Goal: Information Seeking & Learning: Understand process/instructions

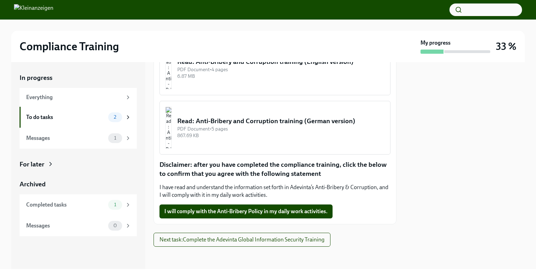
scroll to position [137, 0]
click at [284, 148] on button "Read: Anti-Bribery and Corruption training (German version) PDF Document • 5 pa…" at bounding box center [274, 128] width 231 height 54
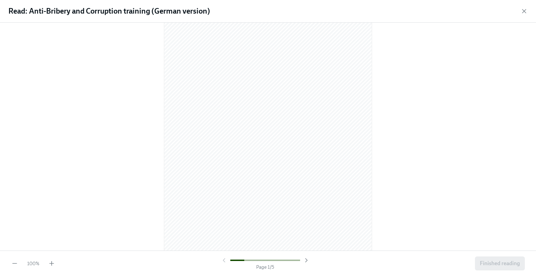
scroll to position [133, 0]
click at [53, 263] on icon "button" at bounding box center [51, 263] width 7 height 7
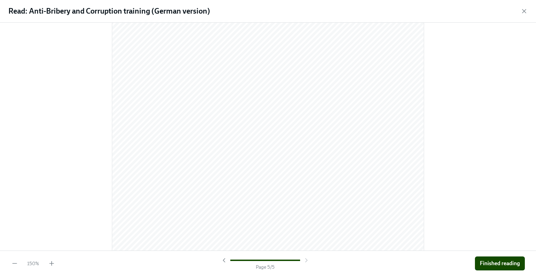
scroll to position [2692, 0]
click at [495, 261] on span "Finished reading" at bounding box center [500, 263] width 40 height 7
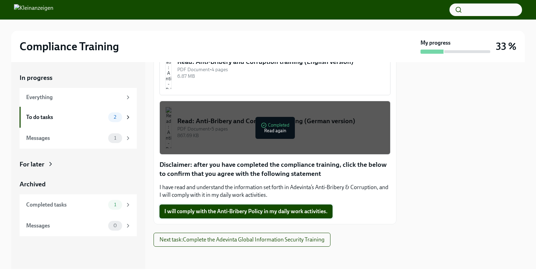
click at [314, 215] on span "I will comply with the Anti-Bribery Policy in my daily work activities." at bounding box center [245, 211] width 163 height 7
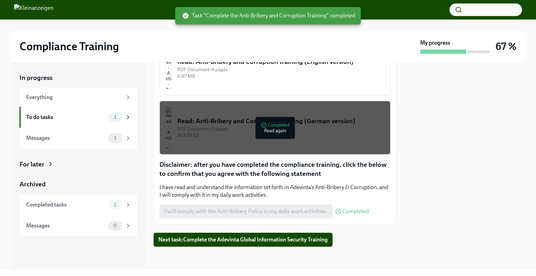
scroll to position [143, 0]
click at [248, 240] on span "Next task : Complete the Adevinta Global Information Security Training" at bounding box center [242, 239] width 169 height 7
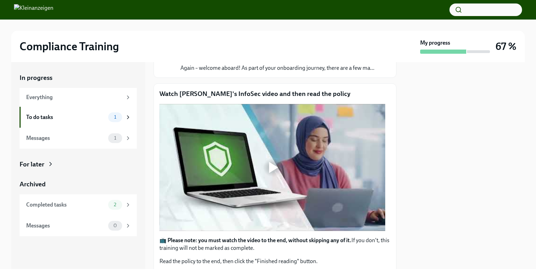
scroll to position [80, 0]
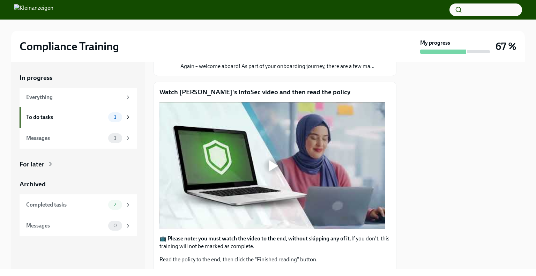
click at [271, 177] on div at bounding box center [272, 165] width 22 height 22
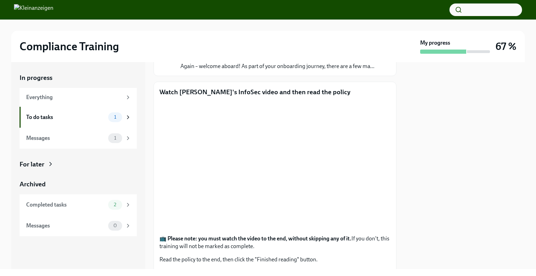
click at [380, 25] on div at bounding box center [267, 25] width 513 height 11
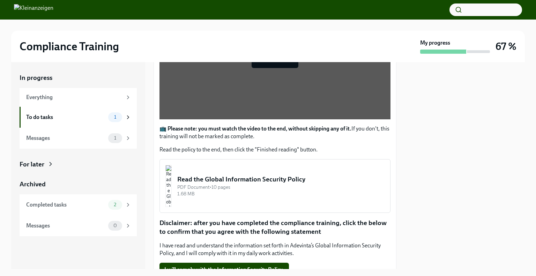
scroll to position [232, 0]
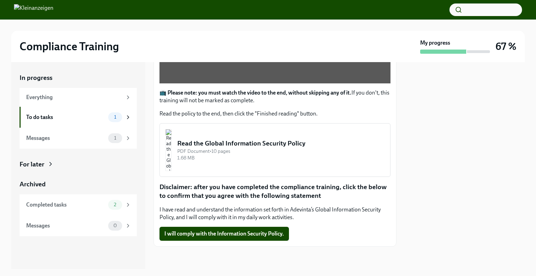
click at [276, 137] on button "Read the Global Information Security Policy PDF Document • 10 pages 1.68 MB" at bounding box center [274, 150] width 231 height 54
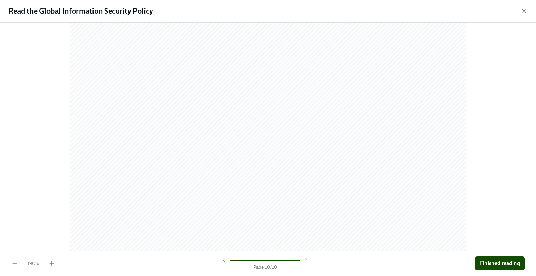
scroll to position [5376, 0]
click at [476, 262] on button "Finished reading" at bounding box center [500, 263] width 50 height 14
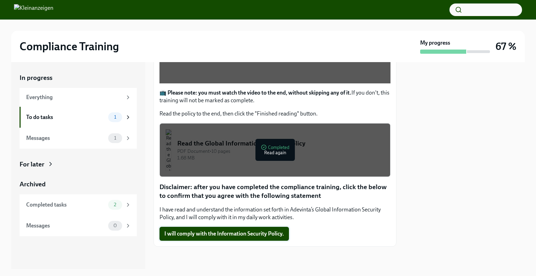
click at [250, 231] on span "I will comply with the Information Security Policy." at bounding box center [224, 233] width 120 height 7
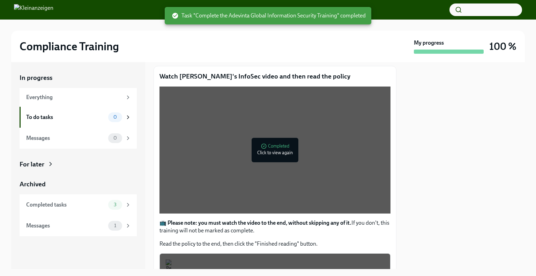
scroll to position [85, 0]
